Goal: Task Accomplishment & Management: Manage account settings

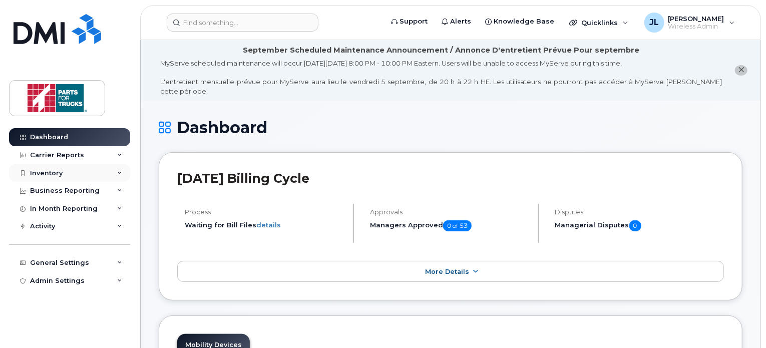
click at [58, 171] on div "Inventory" at bounding box center [46, 173] width 33 height 8
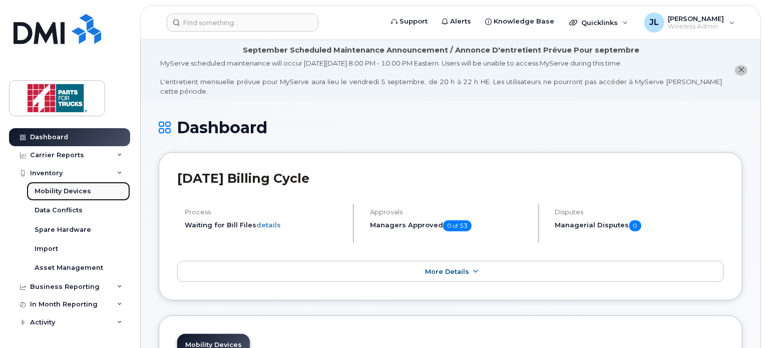
click at [51, 189] on div "Mobility Devices" at bounding box center [63, 191] width 57 height 9
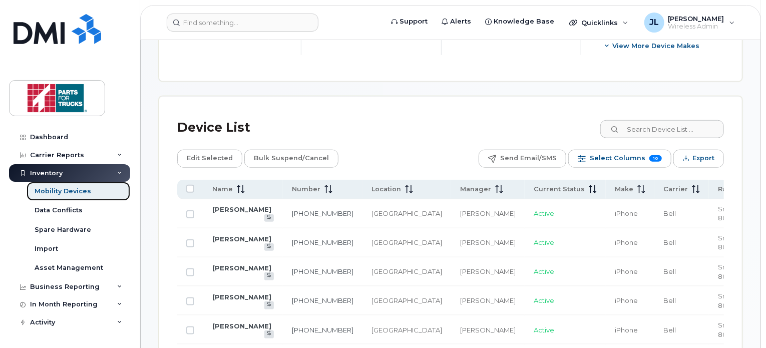
scroll to position [465, 0]
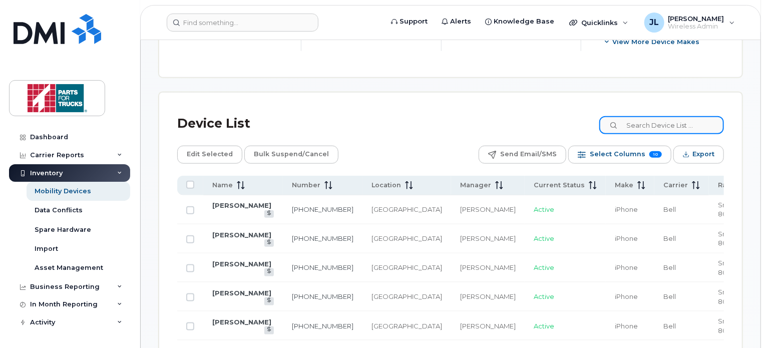
click at [655, 124] on input at bounding box center [661, 125] width 125 height 18
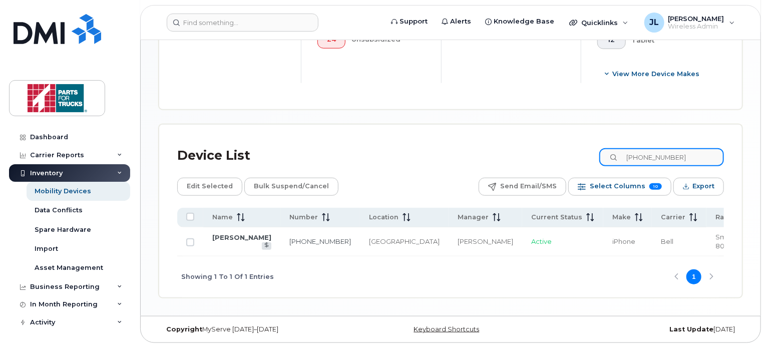
scroll to position [431, 0]
type input "[PHONE_NUMBER]"
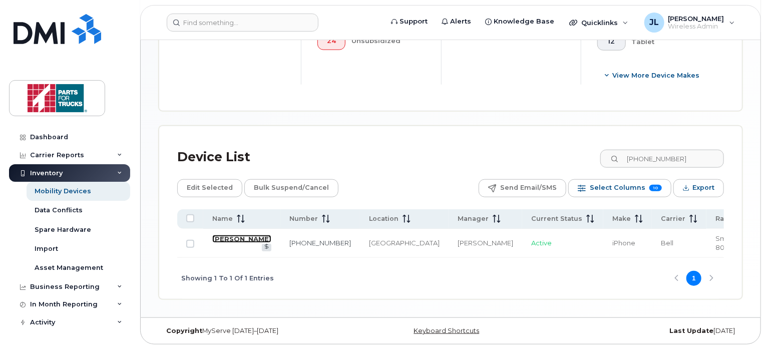
click at [224, 239] on link "[PERSON_NAME]" at bounding box center [241, 239] width 59 height 8
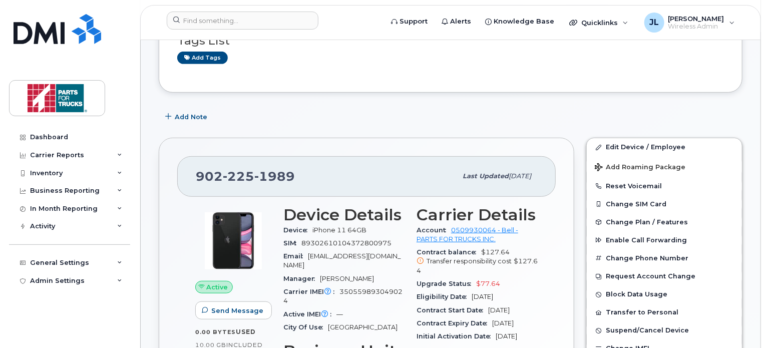
scroll to position [196, 0]
click at [622, 138] on link "Edit Device / Employee" at bounding box center [664, 147] width 155 height 18
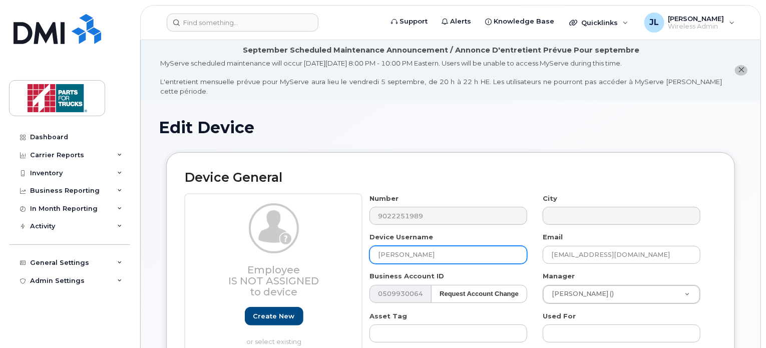
click at [375, 246] on input "[PERSON_NAME]" at bounding box center [448, 255] width 158 height 18
click at [466, 246] on input "Spare (old Jean Martell" at bounding box center [448, 255] width 158 height 18
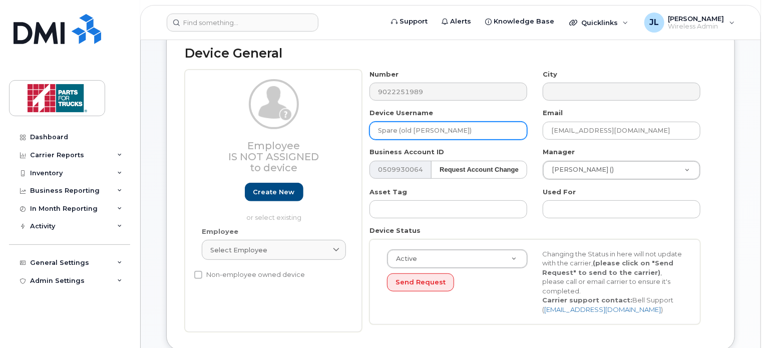
scroll to position [158, 0]
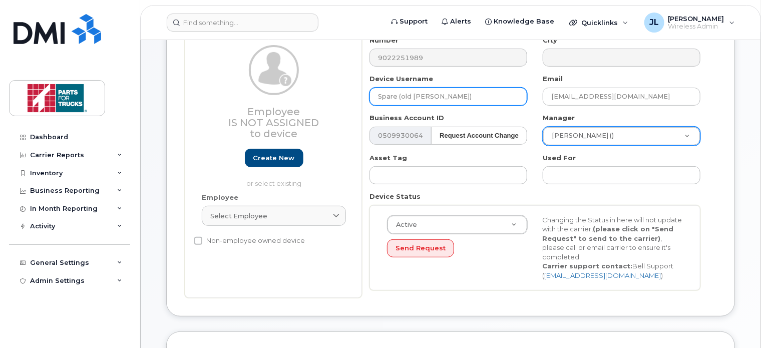
type input "Spare (old [PERSON_NAME])"
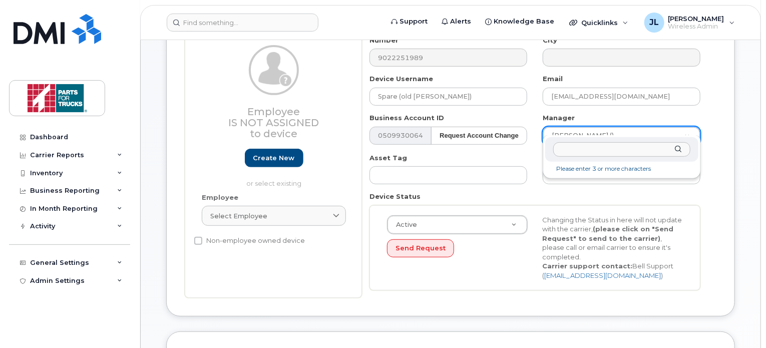
drag, startPoint x: 590, startPoint y: 151, endPoint x: 609, endPoint y: 138, distance: 22.9
click at [609, 138] on div at bounding box center [621, 149] width 153 height 25
type input "jamie re"
type input "1918267"
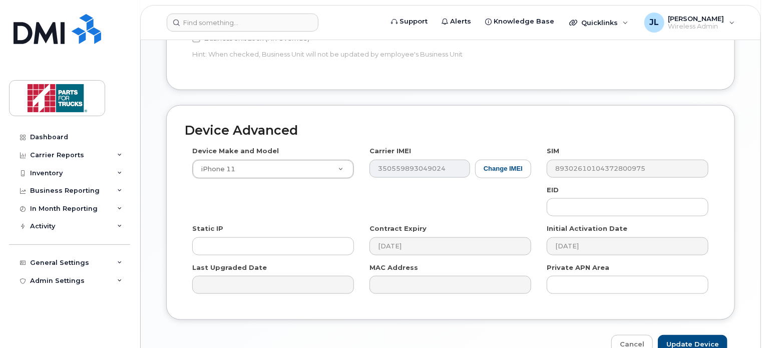
scroll to position [566, 0]
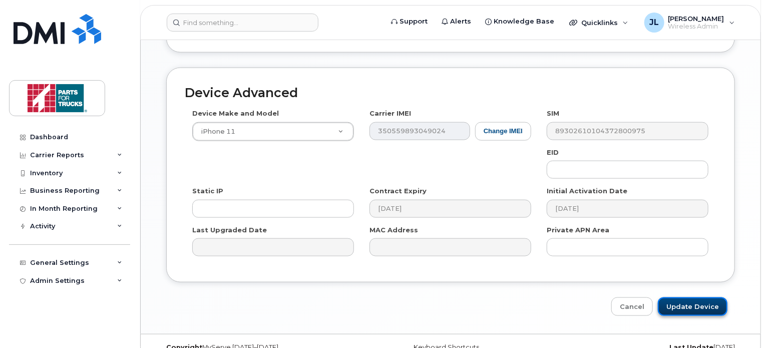
click at [685, 297] on input "Update Device" at bounding box center [693, 306] width 70 height 19
type input "Saving..."
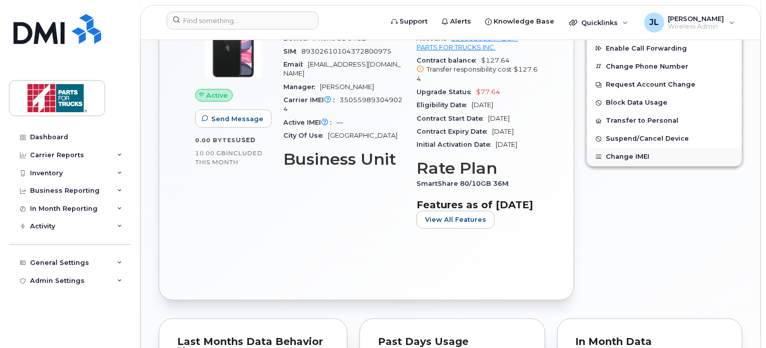
scroll to position [388, 0]
click at [658, 135] on span "Suspend/Cancel Device" at bounding box center [647, 139] width 83 height 8
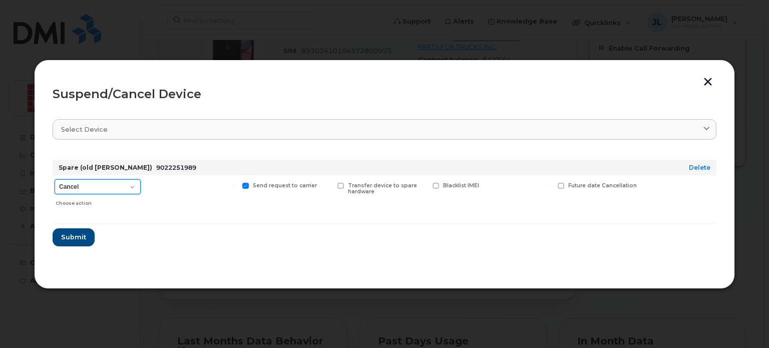
click at [131, 183] on select "Cancel Suspend - Extend Suspension Suspend - Reduced Rate Suspend - Full Rate S…" at bounding box center [98, 186] width 86 height 15
select select "[object Object]"
click at [55, 179] on select "Cancel Suspend - Extend Suspension Suspend - Reduced Rate Suspend - Full Rate S…" at bounding box center [98, 186] width 86 height 15
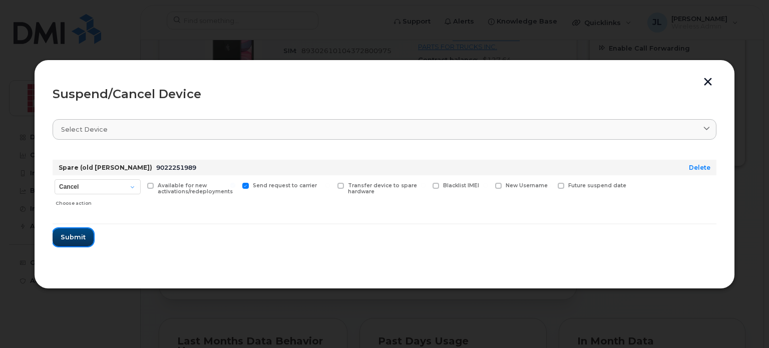
click at [80, 240] on span "Submit" at bounding box center [73, 237] width 25 height 10
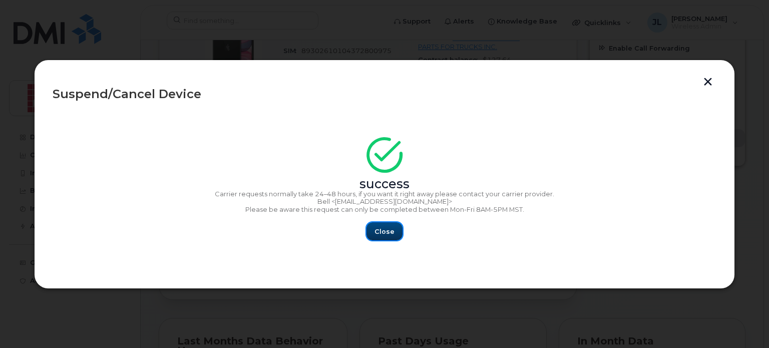
click at [384, 227] on span "Close" at bounding box center [384, 232] width 20 height 10
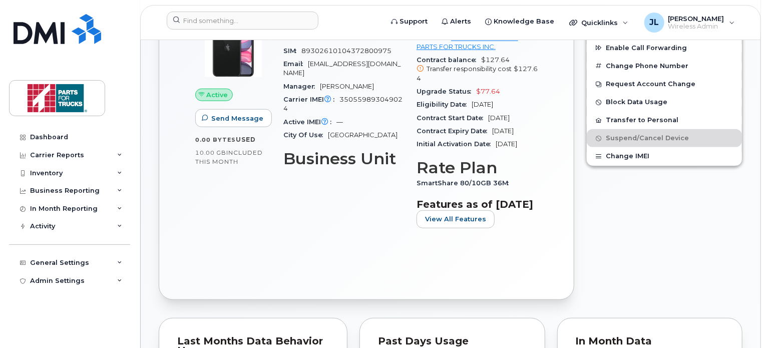
click at [465, 143] on div "Initial Activation Date Dec 06, 2022" at bounding box center [476, 144] width 121 height 13
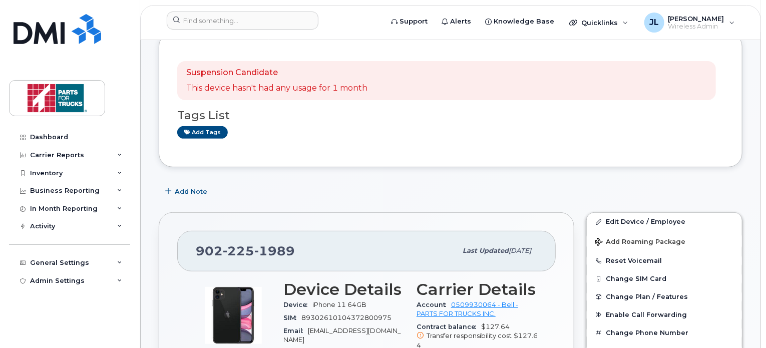
scroll to position [82, 0]
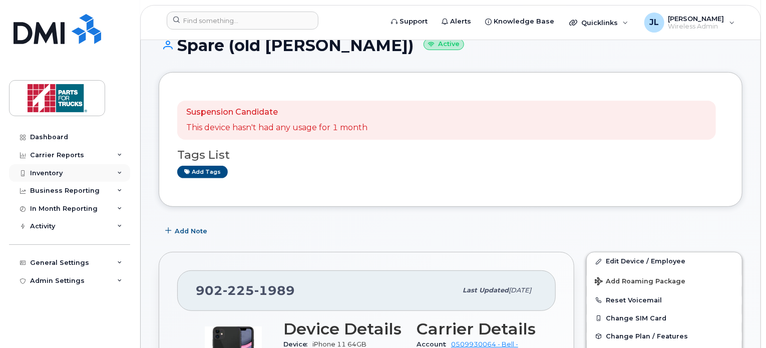
click at [72, 169] on div "Inventory" at bounding box center [69, 173] width 121 height 18
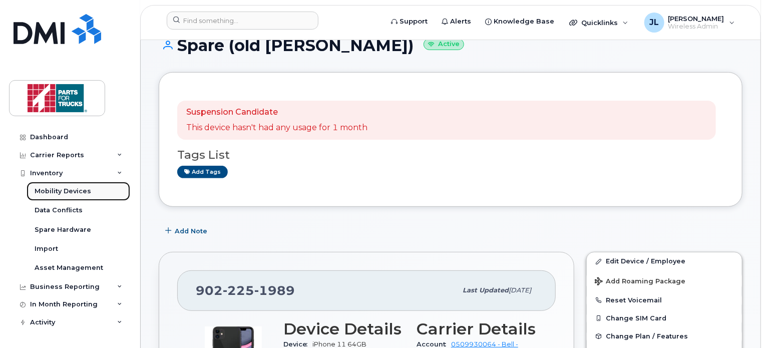
click at [62, 186] on link "Mobility Devices" at bounding box center [79, 191] width 104 height 19
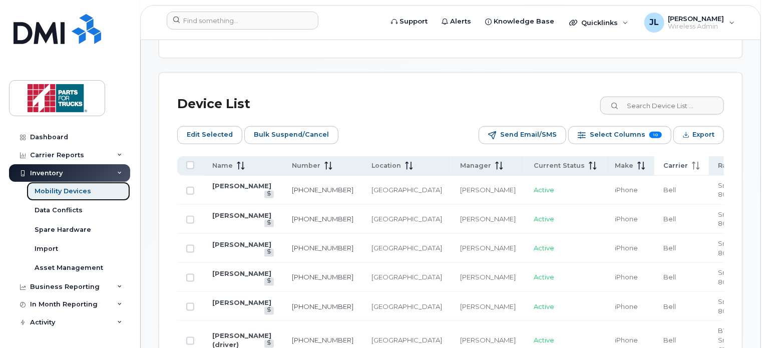
scroll to position [503, 0]
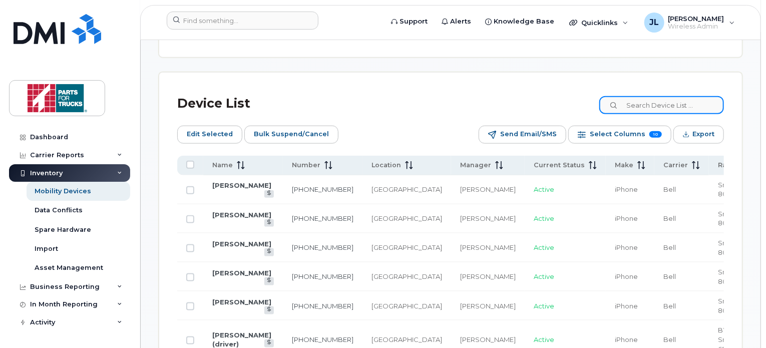
click at [646, 105] on input at bounding box center [661, 105] width 125 height 18
click at [671, 102] on input at bounding box center [661, 105] width 125 height 18
paste input "902-225-1989"
type input "902-225-1989"
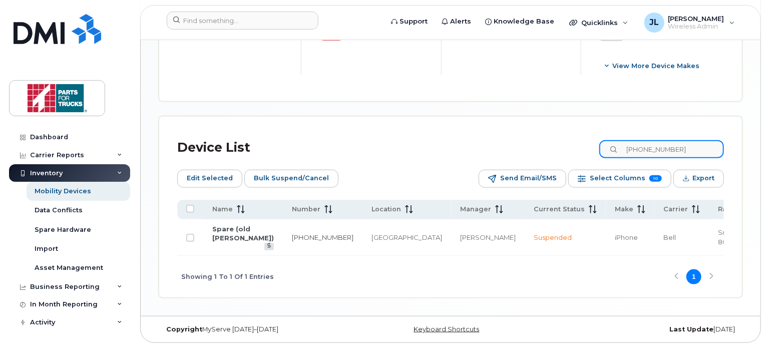
scroll to position [449, 0]
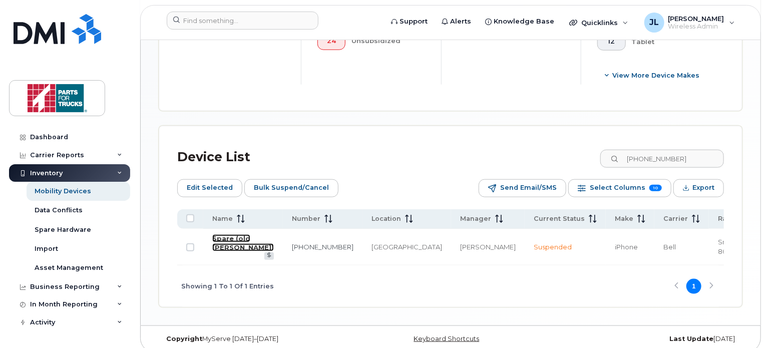
click at [232, 245] on link "Spare (old Jean Martell)" at bounding box center [243, 243] width 62 height 18
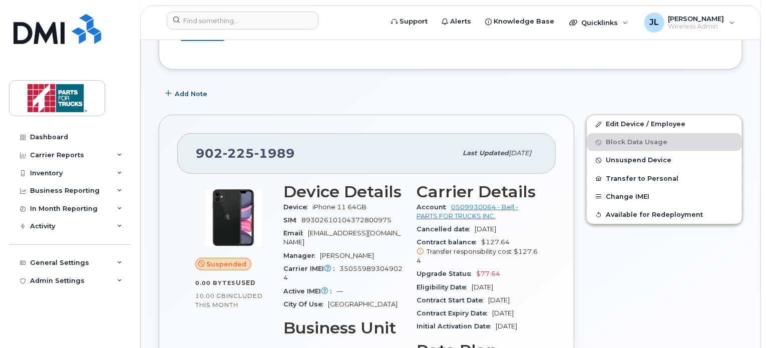
scroll to position [220, 0]
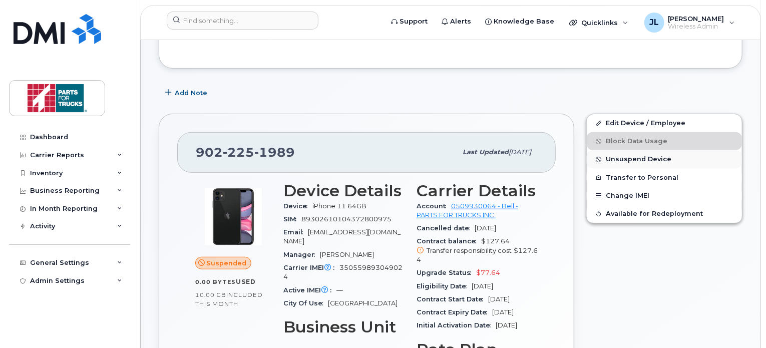
click at [648, 156] on span "Unsuspend Device" at bounding box center [639, 160] width 66 height 8
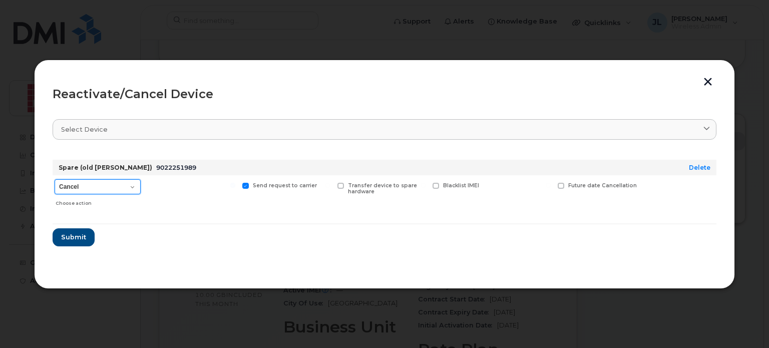
click at [131, 184] on select "Cancel Suspend - Extend Suspension Reactivate" at bounding box center [98, 186] width 86 height 15
select select "[object Object]"
click at [55, 179] on select "Cancel Suspend - Extend Suspension Reactivate" at bounding box center [98, 186] width 86 height 15
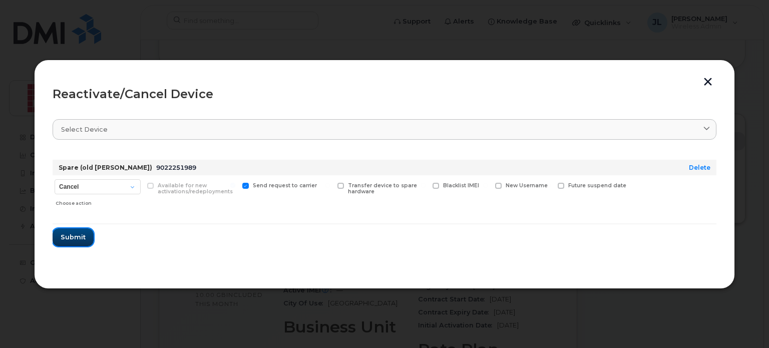
click at [78, 235] on span "Submit" at bounding box center [73, 237] width 25 height 10
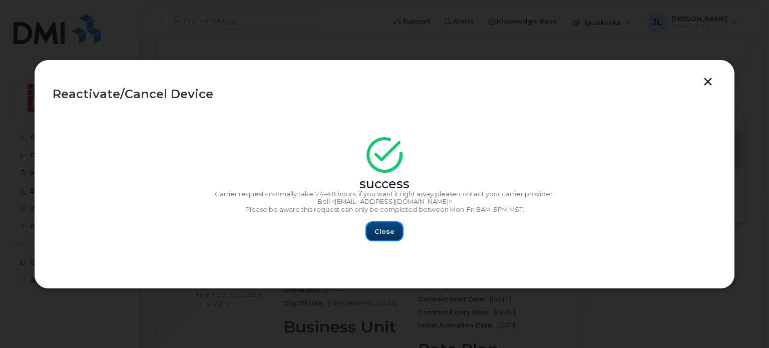
click at [386, 230] on span "Close" at bounding box center [384, 232] width 20 height 10
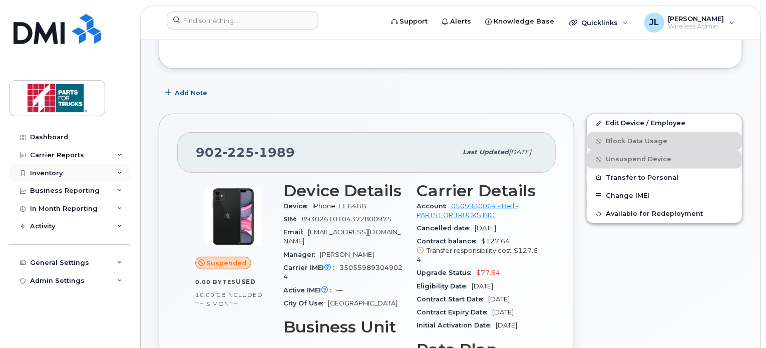
click at [77, 169] on div "Inventory" at bounding box center [69, 173] width 121 height 18
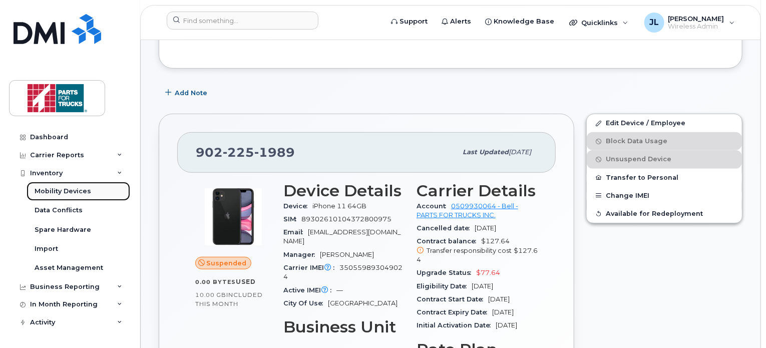
click at [72, 193] on div "Mobility Devices" at bounding box center [63, 191] width 57 height 9
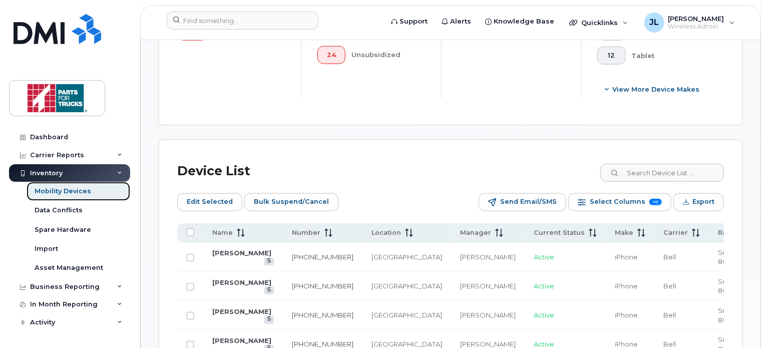
scroll to position [440, 0]
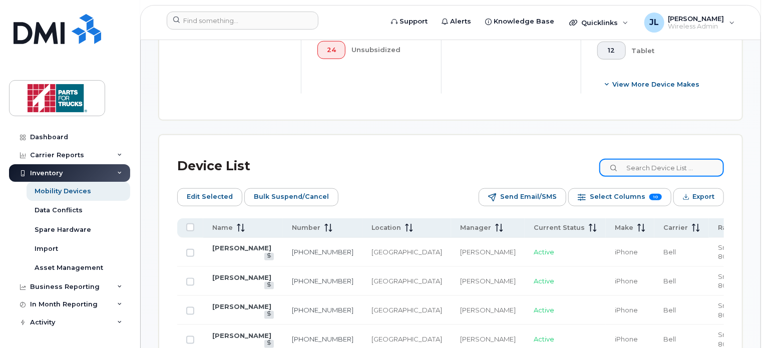
click at [662, 162] on input at bounding box center [661, 168] width 125 height 18
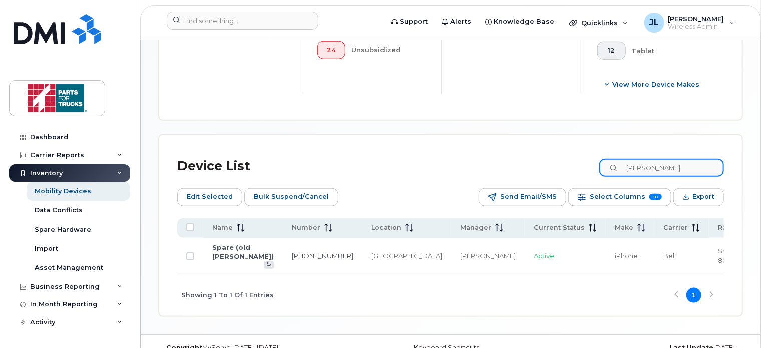
click at [664, 164] on input "jean" at bounding box center [661, 168] width 125 height 18
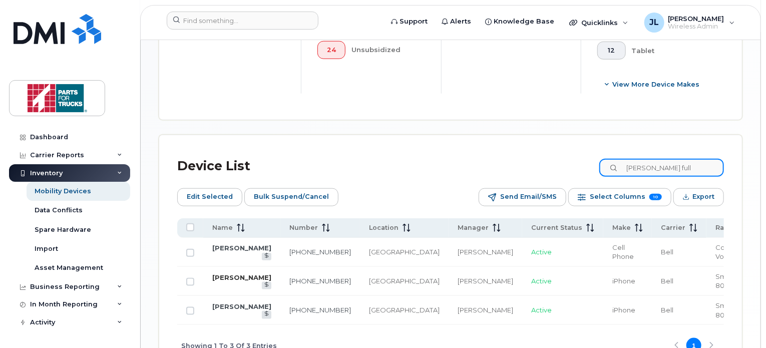
type input "chad full"
click at [230, 276] on link "[PERSON_NAME]" at bounding box center [241, 277] width 59 height 8
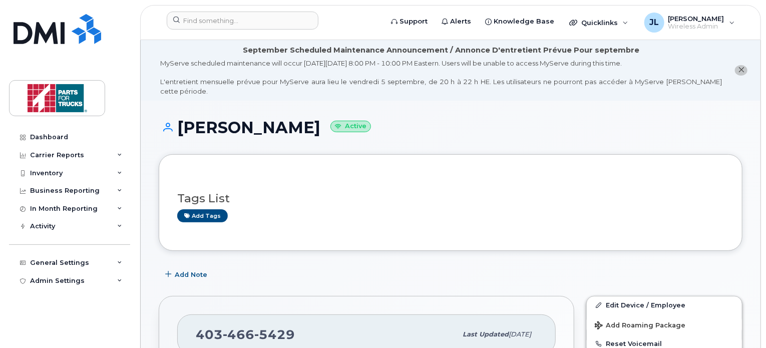
scroll to position [52, 0]
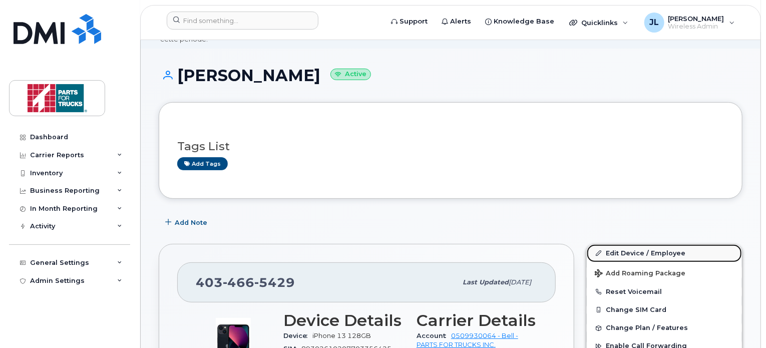
click at [637, 244] on link "Edit Device / Employee" at bounding box center [664, 253] width 155 height 18
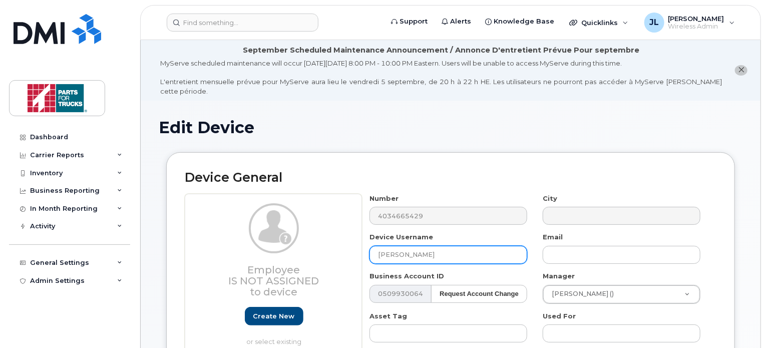
click at [441, 246] on input "[PERSON_NAME]" at bounding box center [448, 255] width 158 height 18
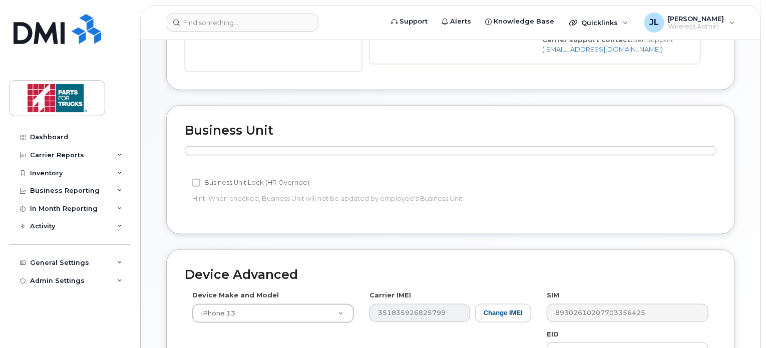
scroll to position [573, 0]
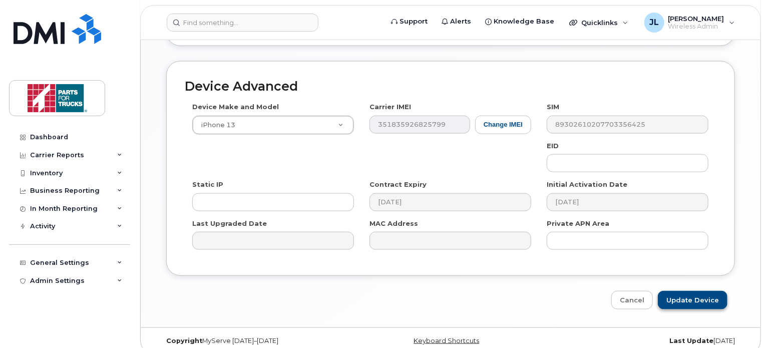
type input "[PERSON_NAME]"
click at [687, 291] on input "Update Device" at bounding box center [693, 300] width 70 height 19
type input "Saving..."
